Goal: Task Accomplishment & Management: Use online tool/utility

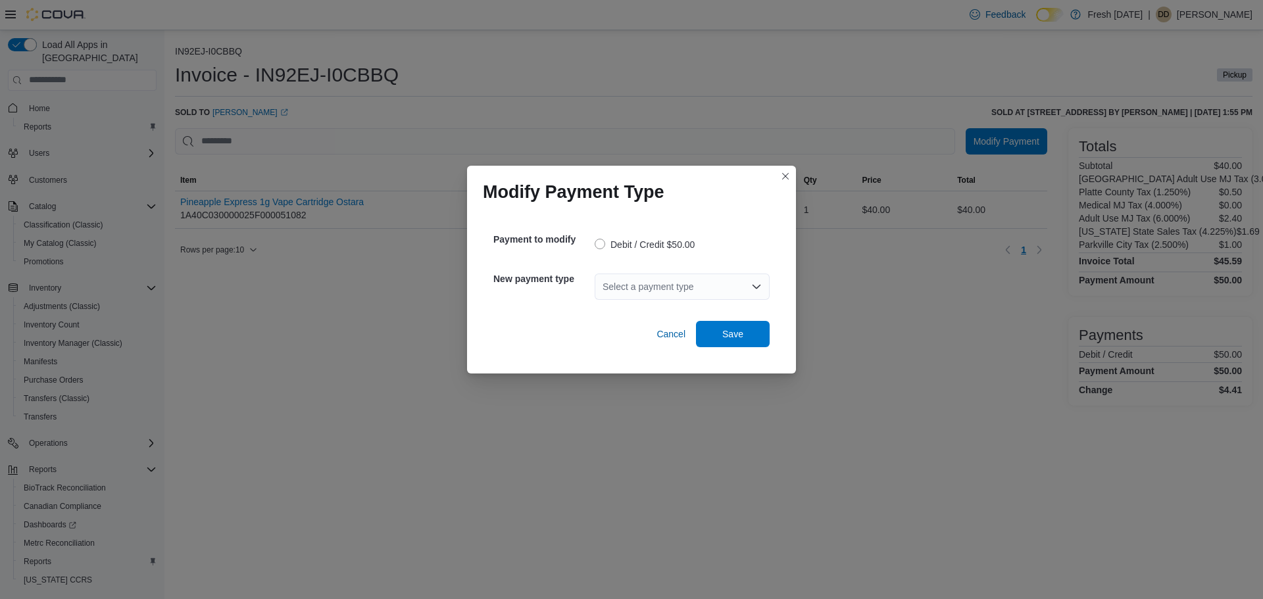
click at [666, 286] on div "Select a payment type" at bounding box center [682, 287] width 175 height 26
click at [669, 293] on div "Select a payment type" at bounding box center [682, 287] width 175 height 26
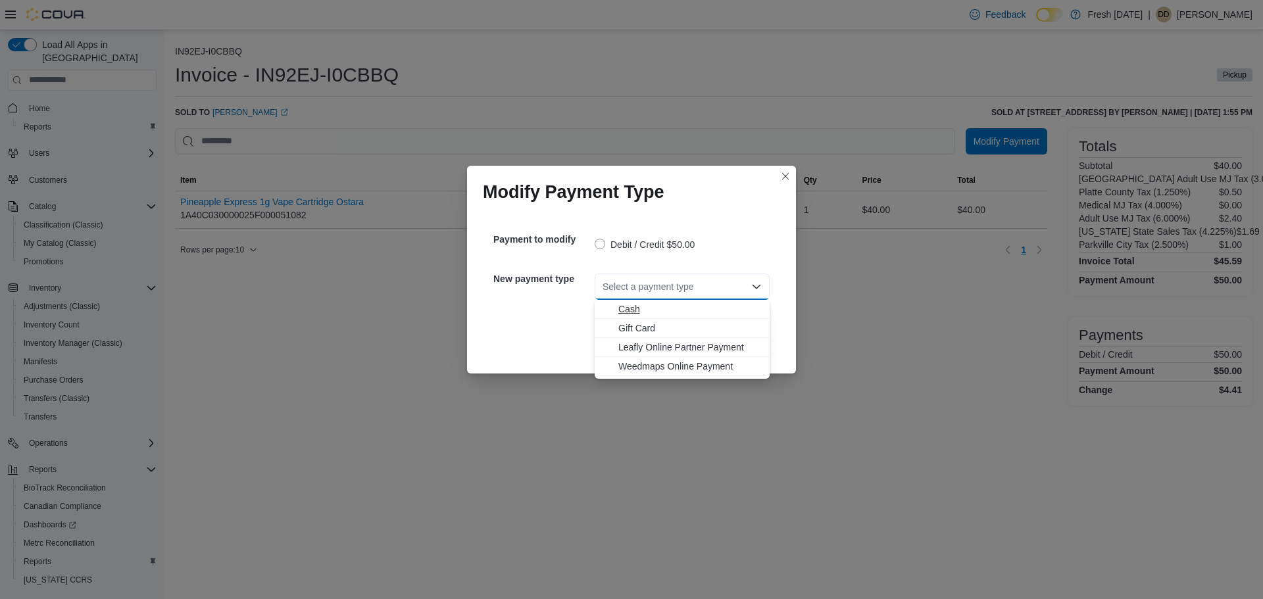
click at [669, 308] on span "Cash" at bounding box center [689, 309] width 143 height 13
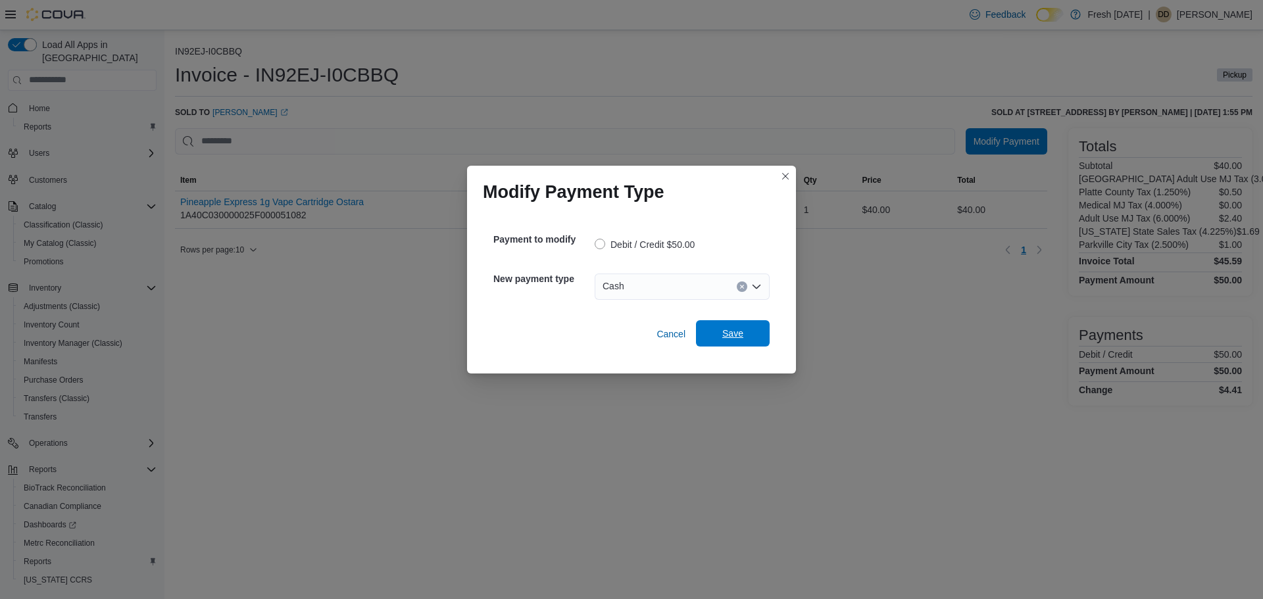
click at [768, 341] on button "Save" at bounding box center [733, 333] width 74 height 26
